Goal: Use online tool/utility: Use online tool/utility

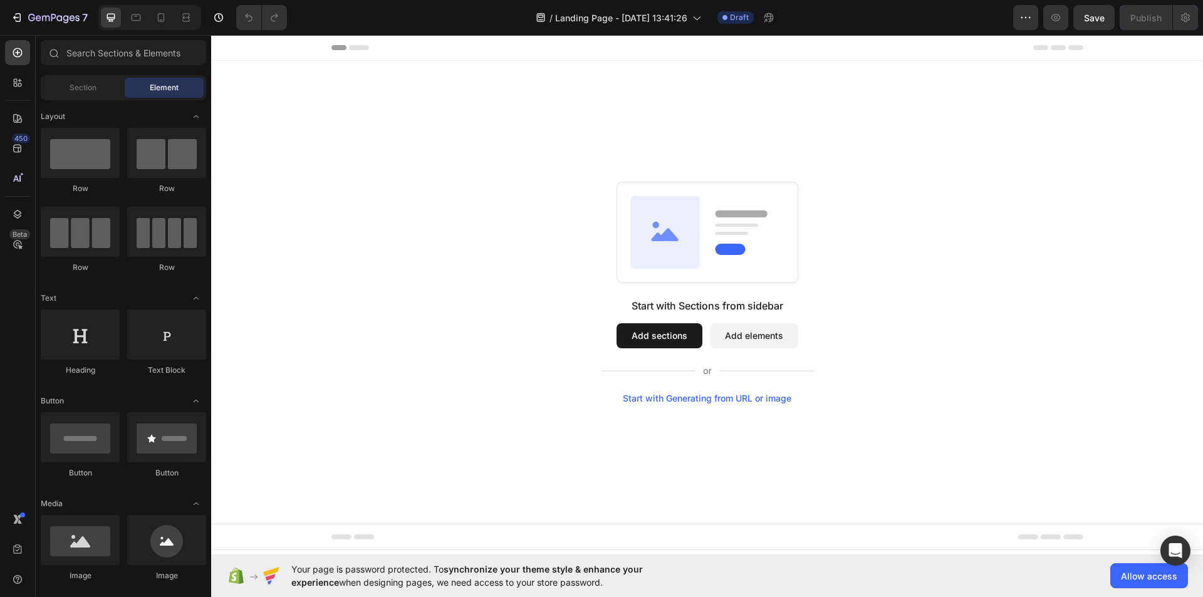
click at [725, 400] on div "Start with Generating from URL or image" at bounding box center [707, 398] width 168 height 10
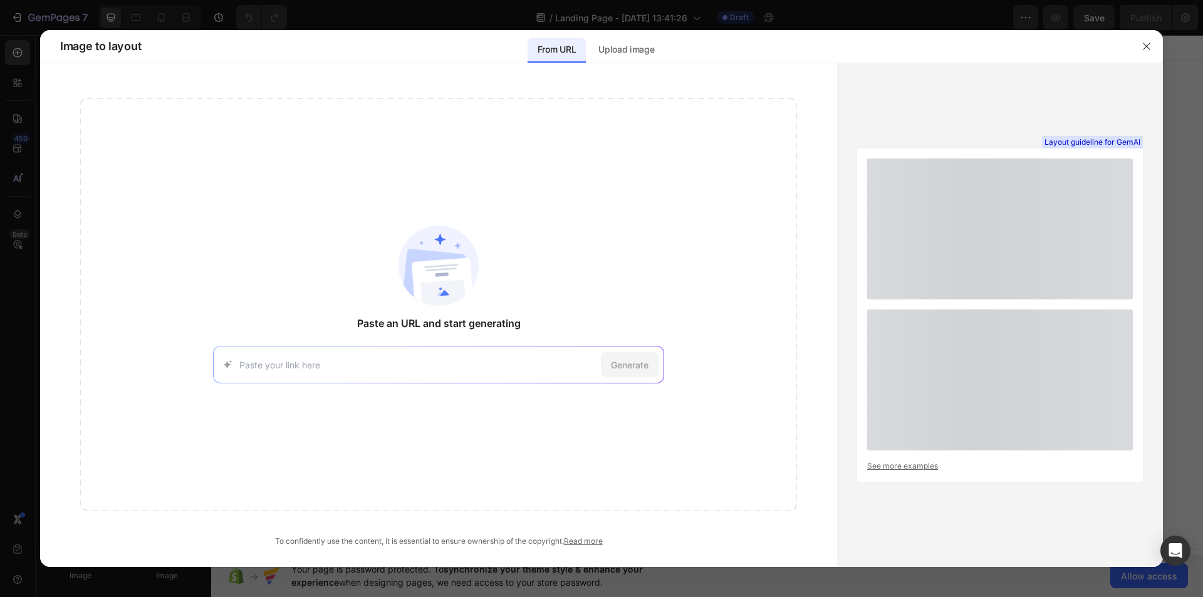
click at [548, 358] on input at bounding box center [417, 364] width 356 height 13
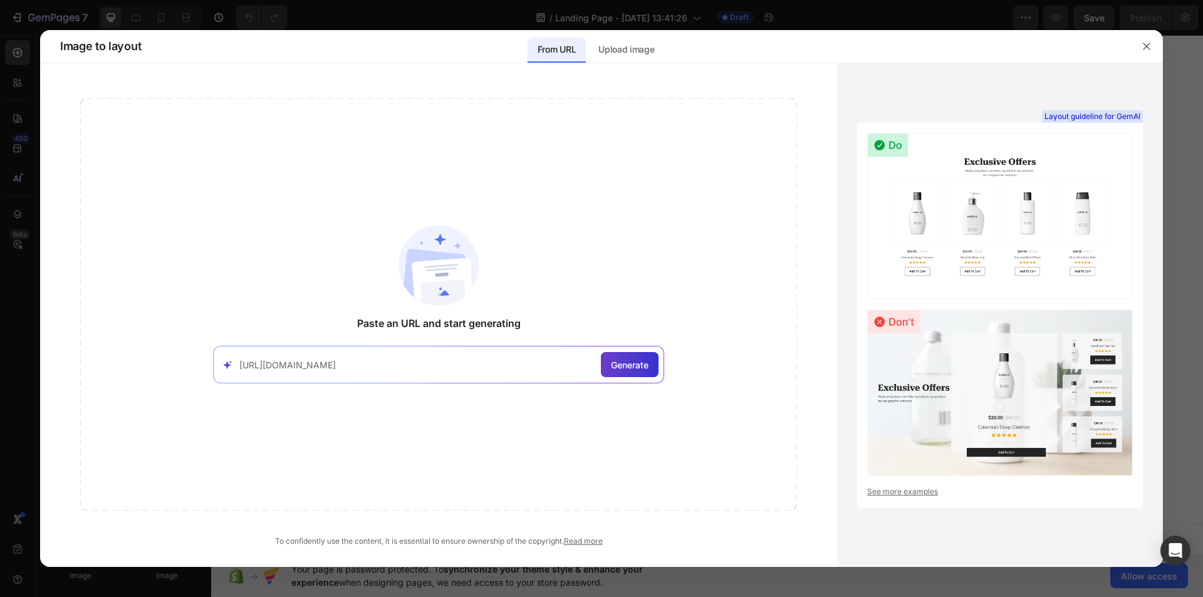
type input "[URL][DOMAIN_NAME]"
click at [606, 365] on div "Generate" at bounding box center [630, 364] width 58 height 25
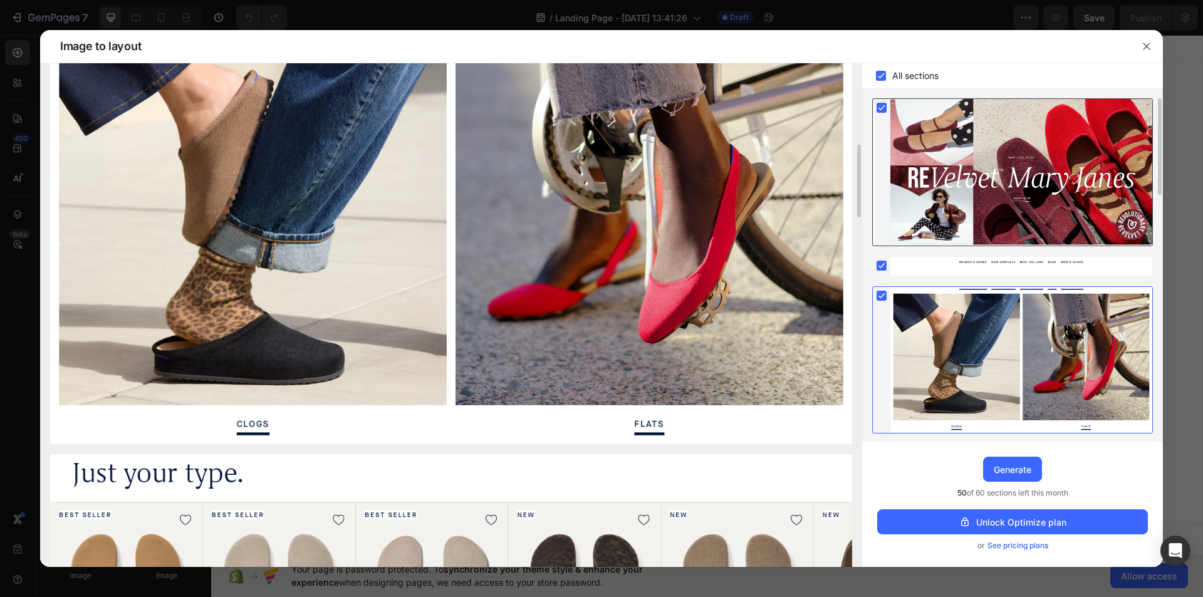
scroll to position [188, 0]
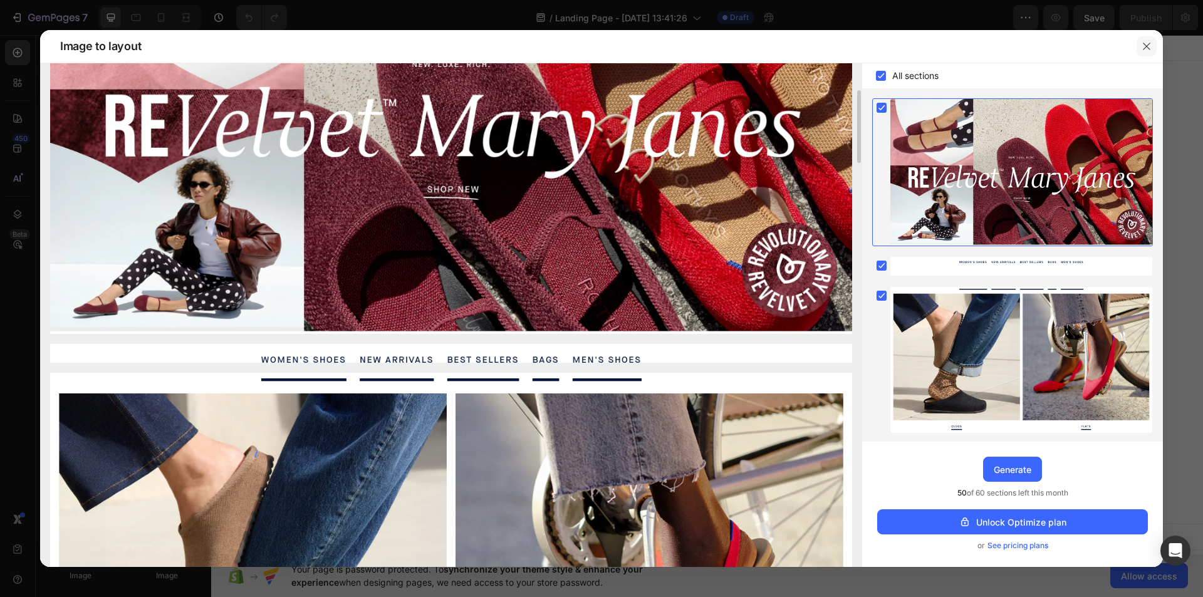
click at [1140, 48] on button "button" at bounding box center [1146, 46] width 20 height 20
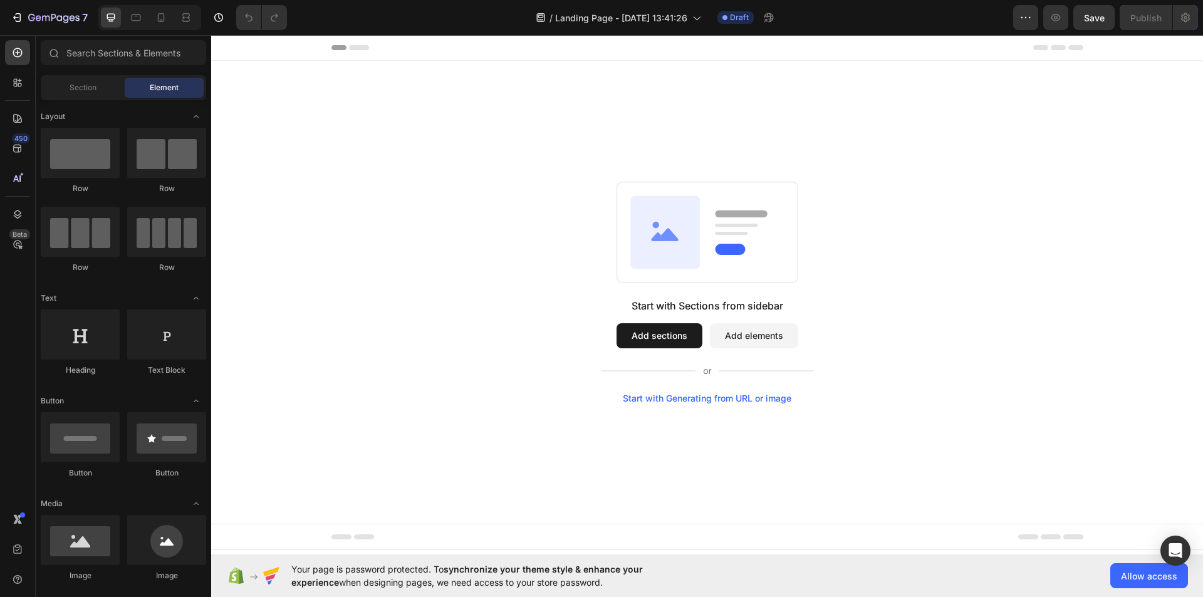
click at [649, 402] on div "Start with Generating from URL or image" at bounding box center [707, 398] width 168 height 10
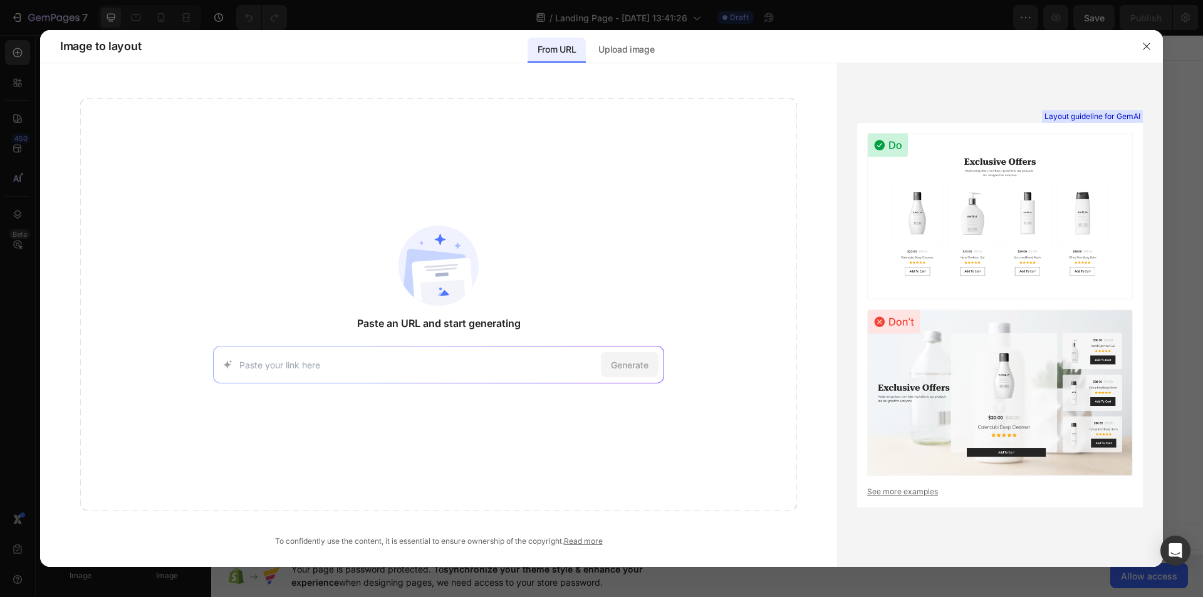
click at [527, 360] on input at bounding box center [417, 364] width 356 height 13
type input "[URL][DOMAIN_NAME]"
click at [646, 364] on span "Generate" at bounding box center [630, 364] width 38 height 13
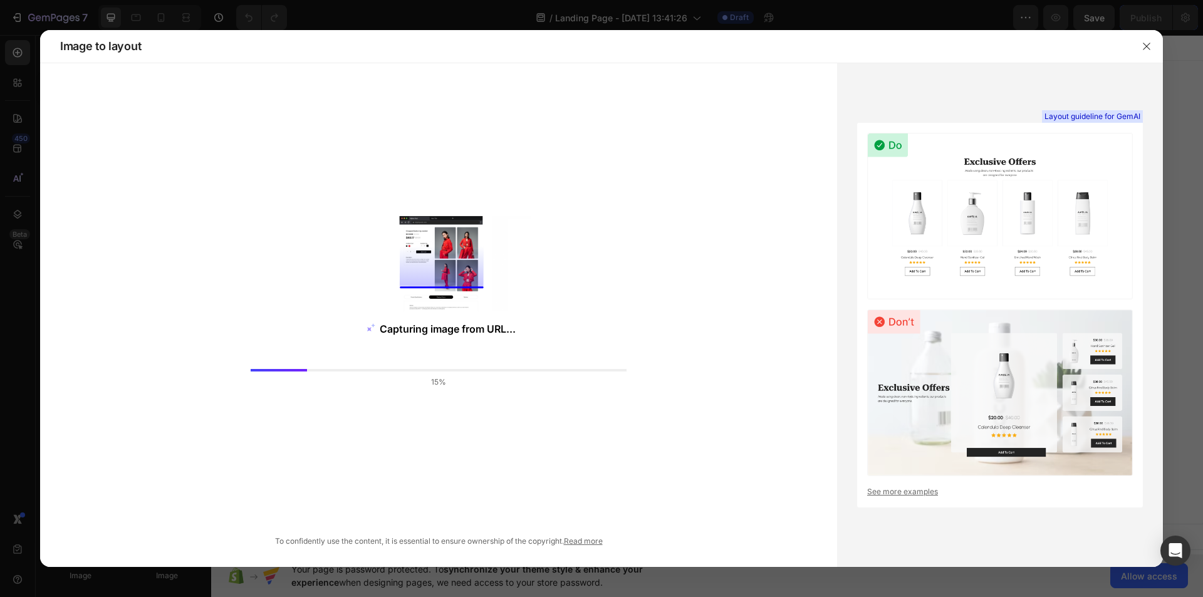
click at [911, 492] on link "See more examples" at bounding box center [1000, 491] width 266 height 11
